Goal: Transaction & Acquisition: Subscribe to service/newsletter

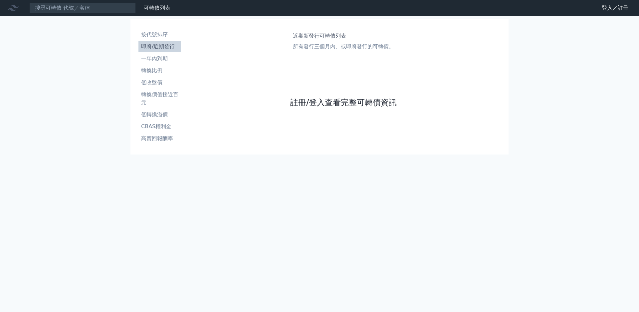
click at [306, 108] on link "註冊/登入查看完整可轉債資訊" at bounding box center [343, 102] width 107 height 11
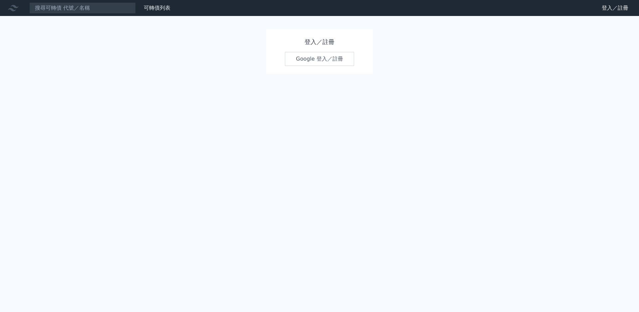
click at [307, 60] on link "Google 登入／註冊" at bounding box center [319, 59] width 69 height 14
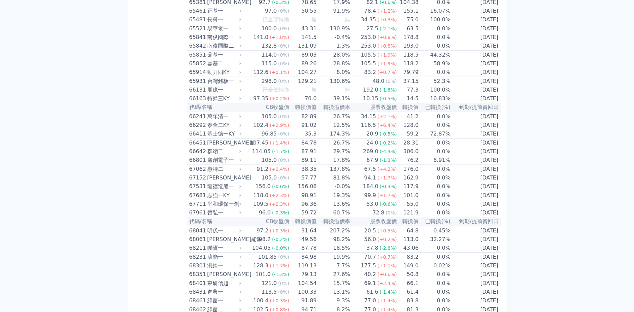
scroll to position [2865, 0]
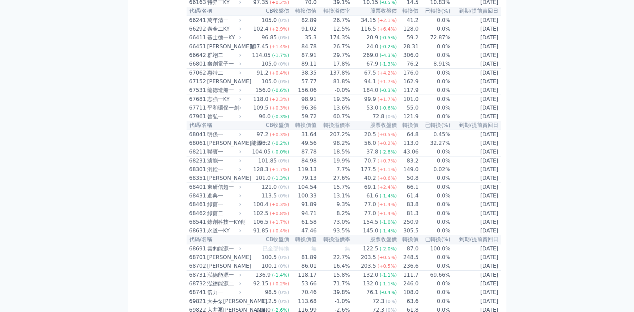
scroll to position [3032, 0]
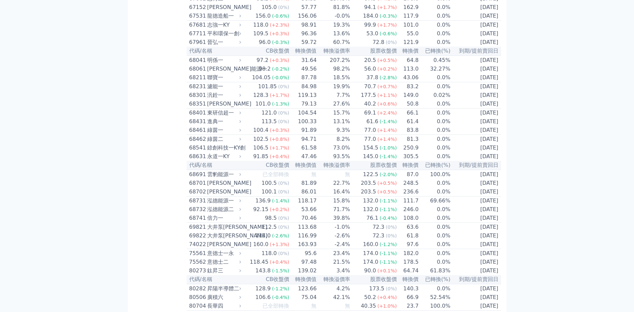
scroll to position [3165, 0]
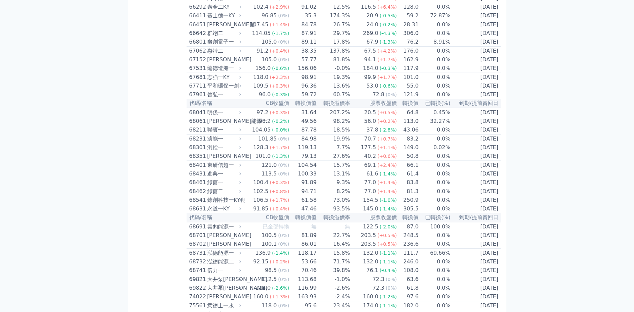
scroll to position [3032, 0]
